Goal: Task Accomplishment & Management: Use online tool/utility

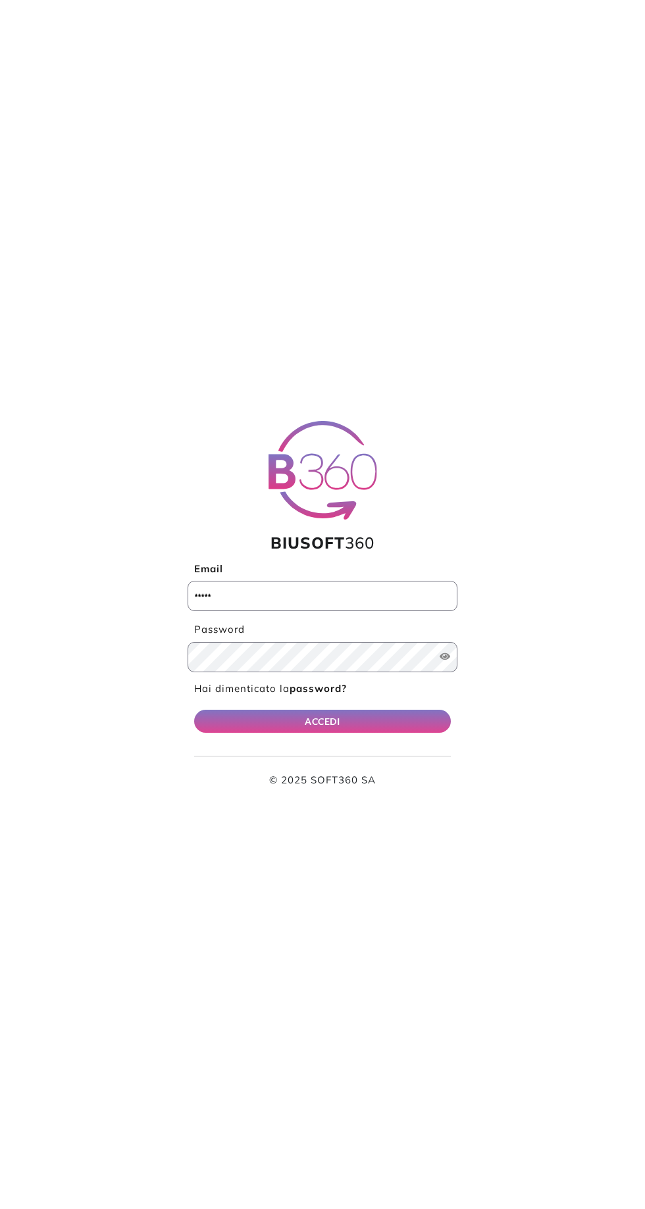
click at [254, 600] on input "Email" at bounding box center [322, 596] width 270 height 30
type input "**********"
click at [194, 710] on button "ACCEDI" at bounding box center [322, 721] width 257 height 23
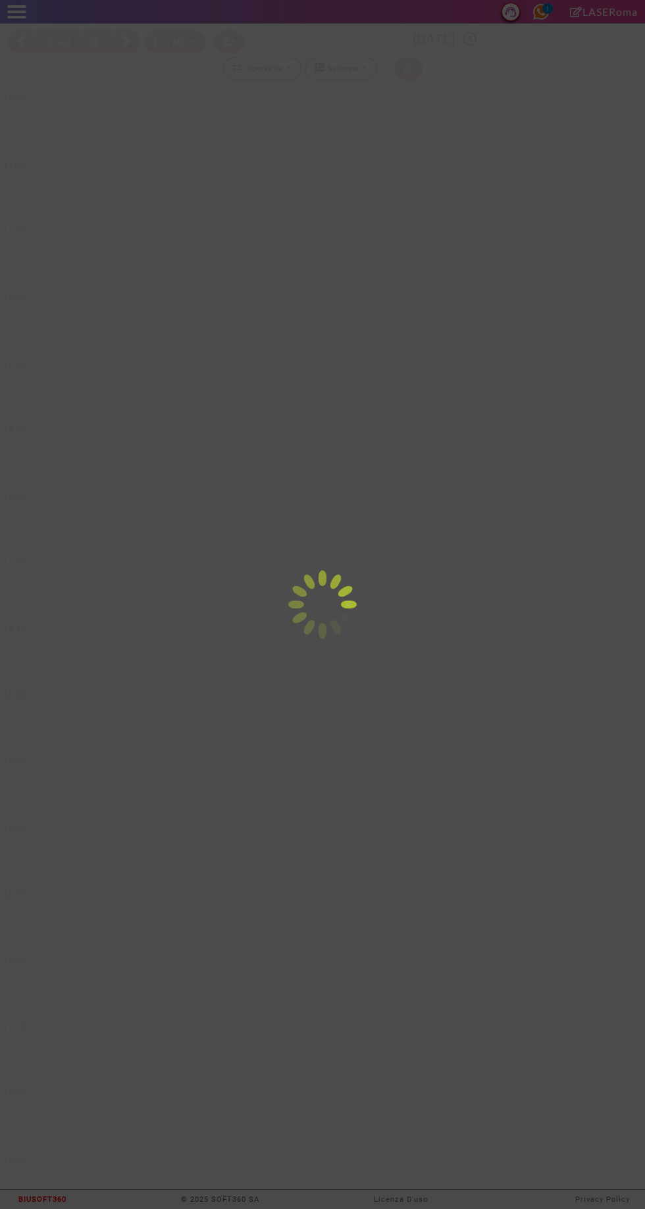
select select "*"
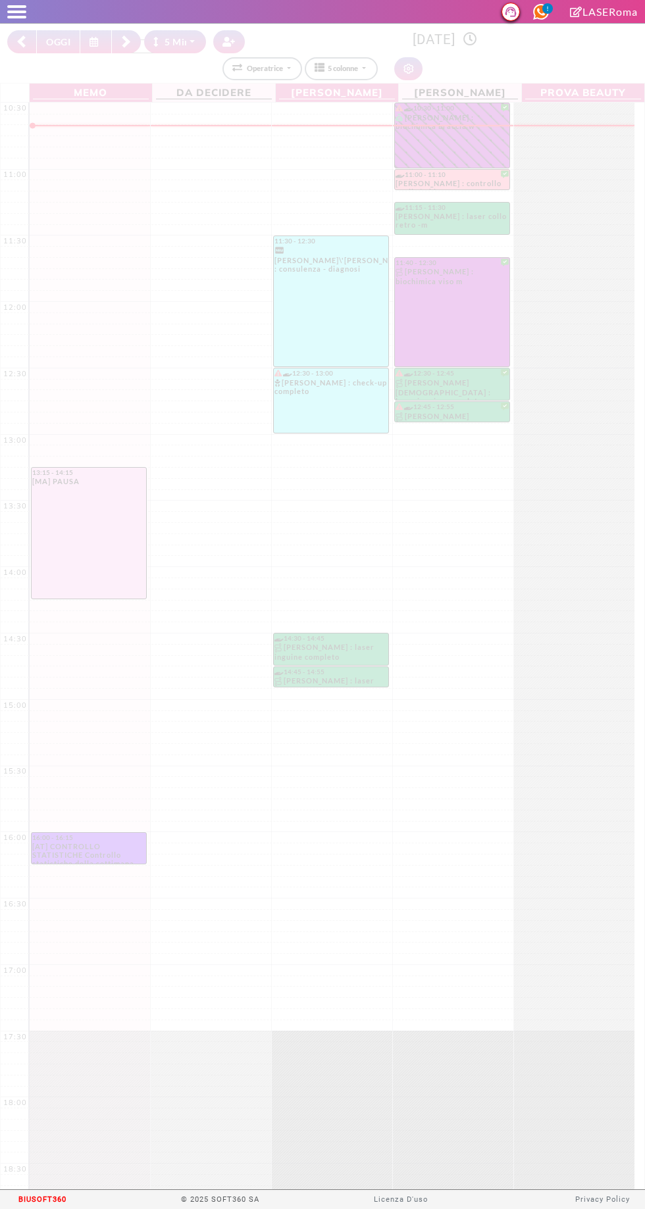
select select "*"
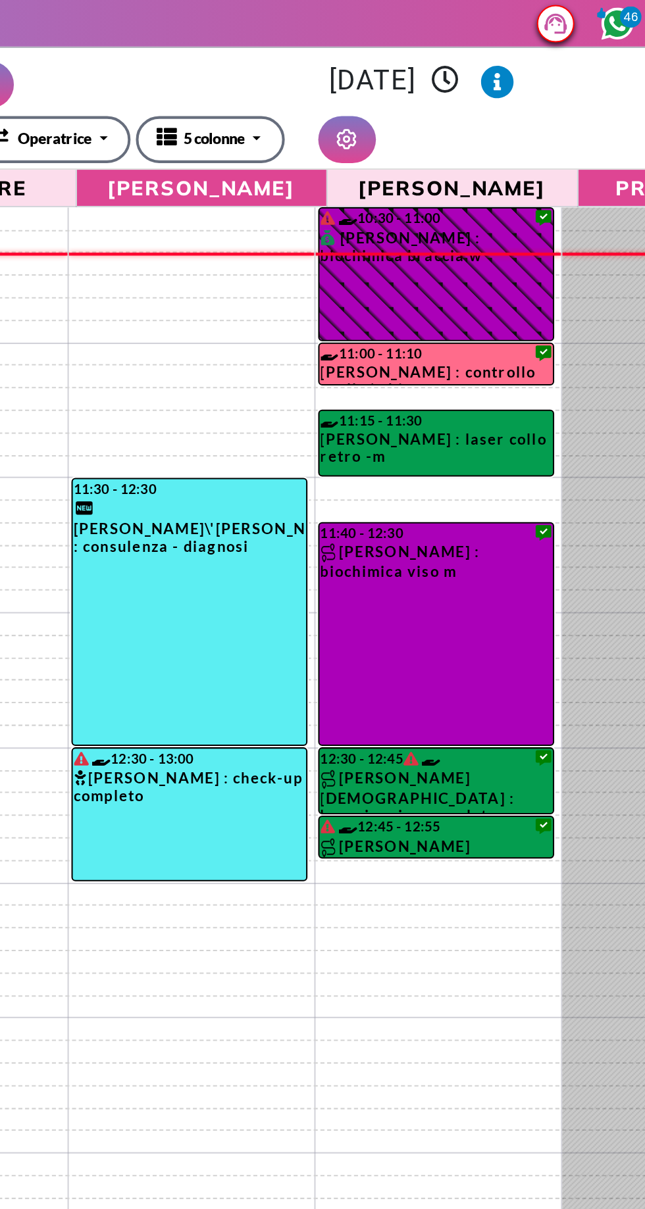
click at [536, 478] on div at bounding box center [574, 732] width 121 height 1260
select select "*"
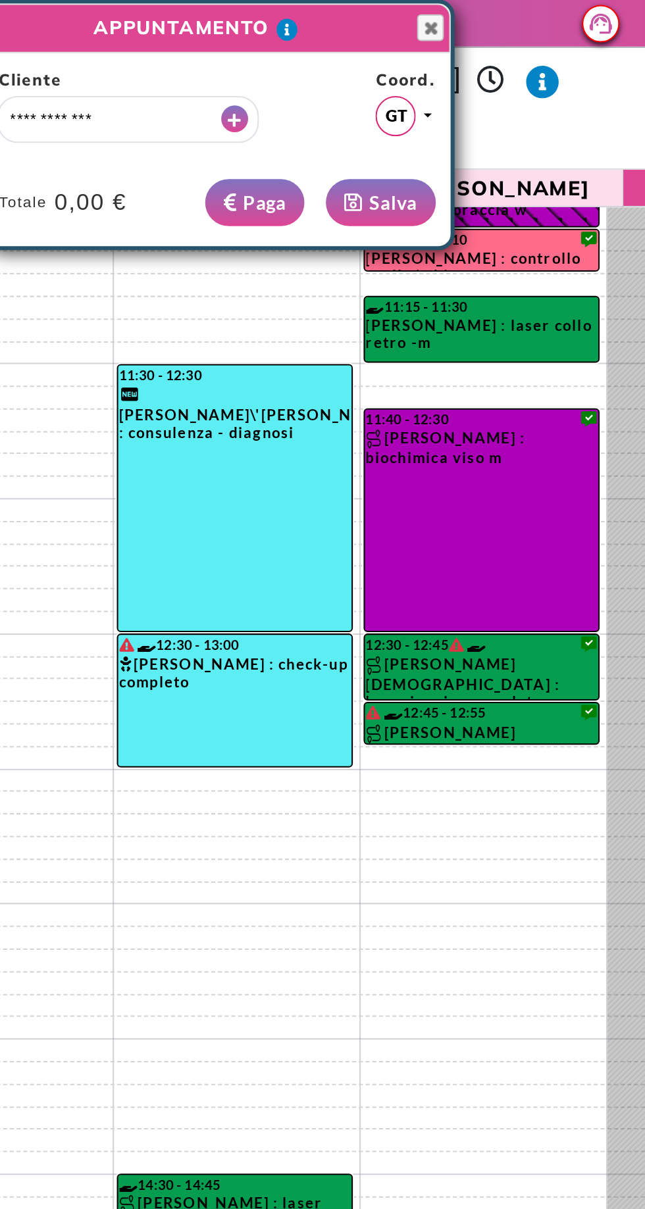
scroll to position [172, 0]
